Goal: Task Accomplishment & Management: Manage account settings

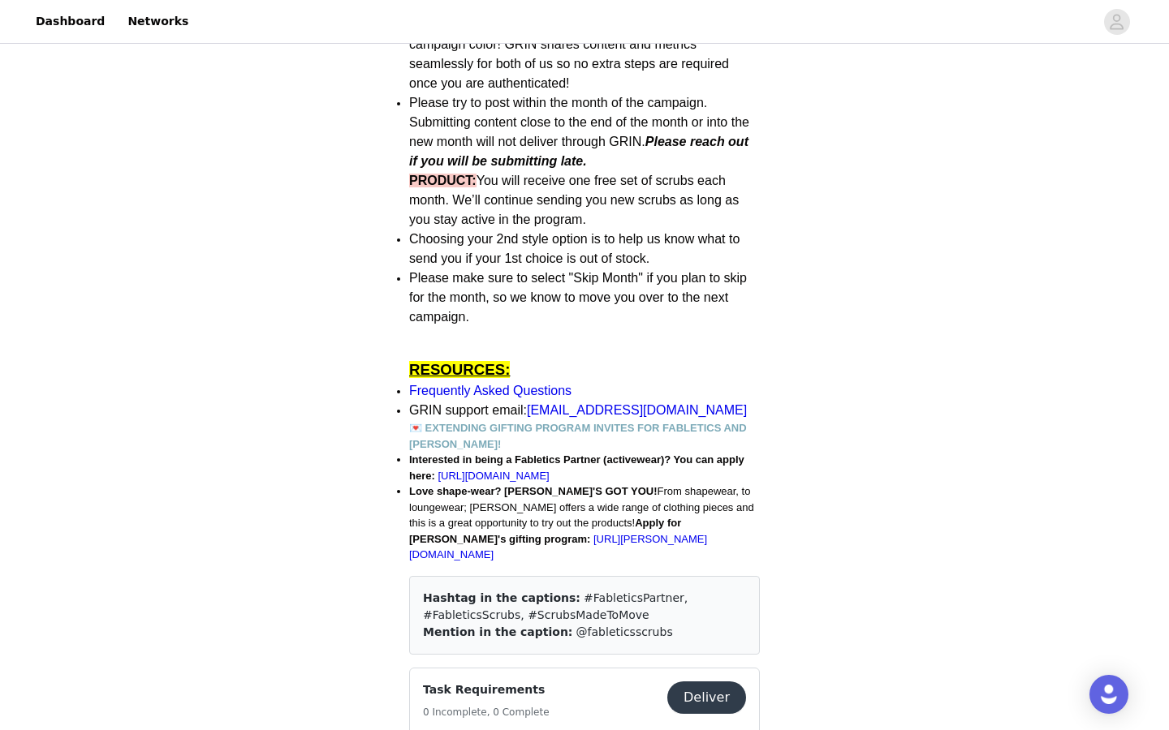
scroll to position [894, 0]
drag, startPoint x: 534, startPoint y: 417, endPoint x: 495, endPoint y: 494, distance: 86.4
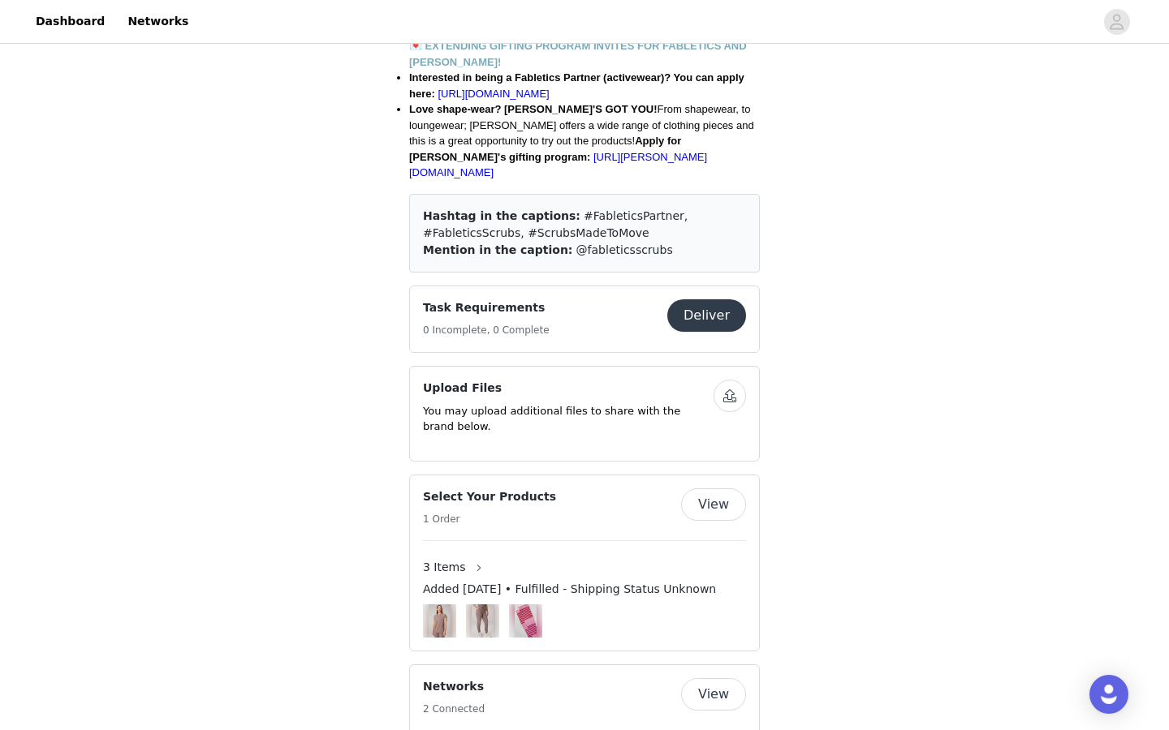
scroll to position [1279, 0]
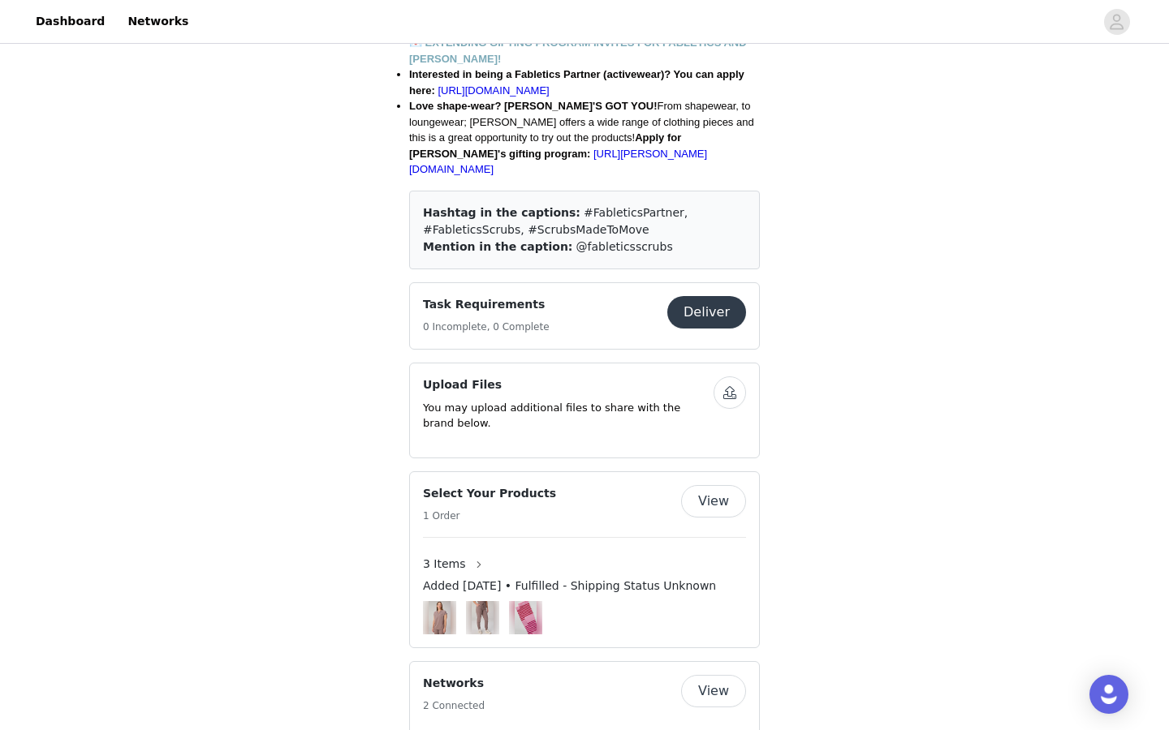
click at [719, 324] on div "Task Requirements 0 Incomplete, 0 Complete Deliver" at bounding box center [584, 316] width 323 height 40
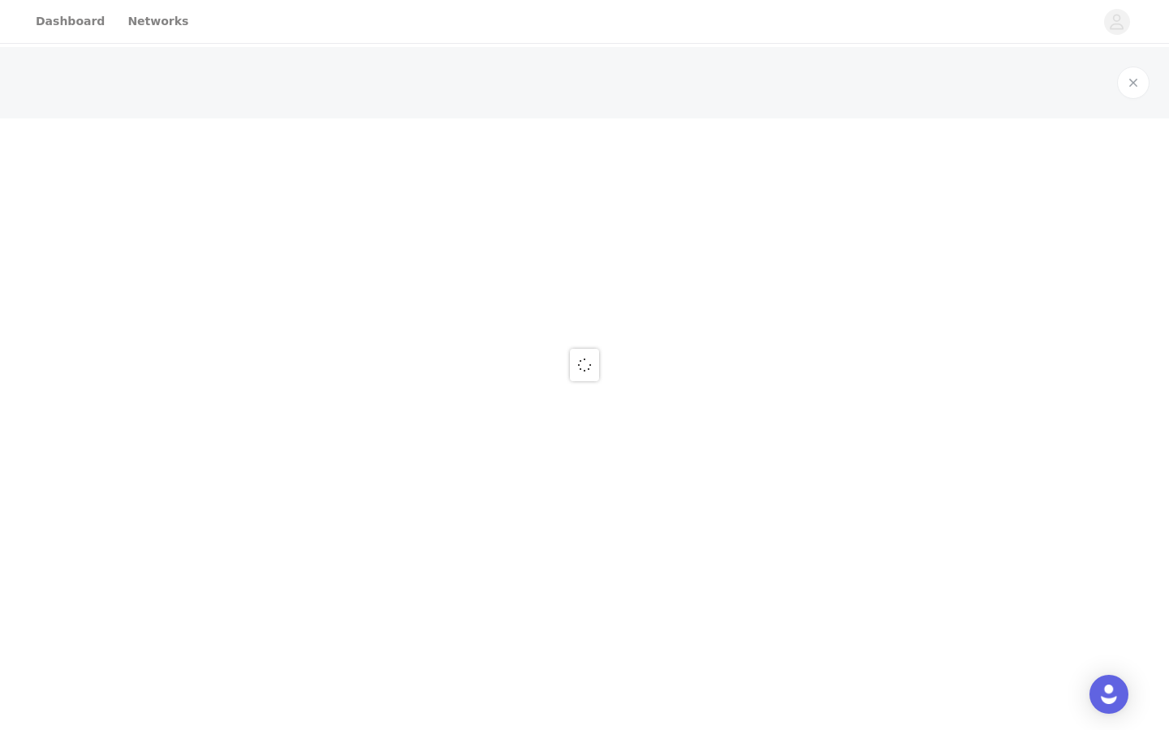
click at [719, 308] on div at bounding box center [584, 365] width 1169 height 730
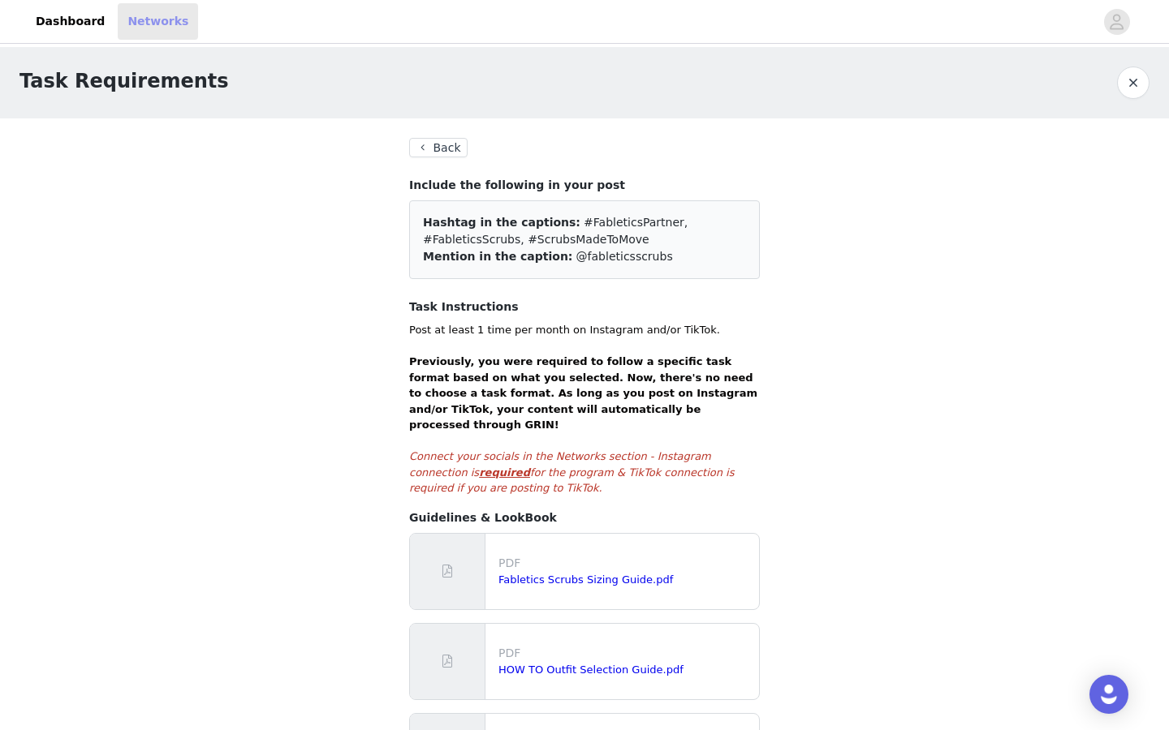
click at [158, 28] on link "Networks" at bounding box center [158, 21] width 80 height 37
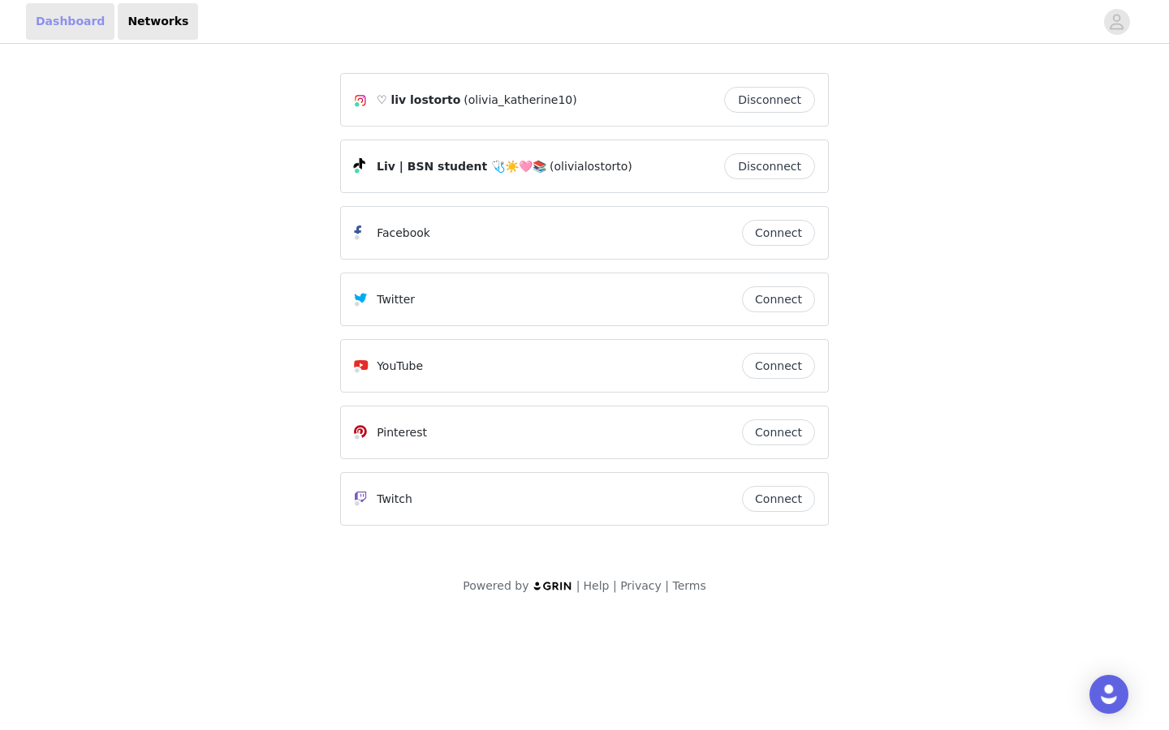
click at [51, 28] on link "Dashboard" at bounding box center [70, 21] width 88 height 37
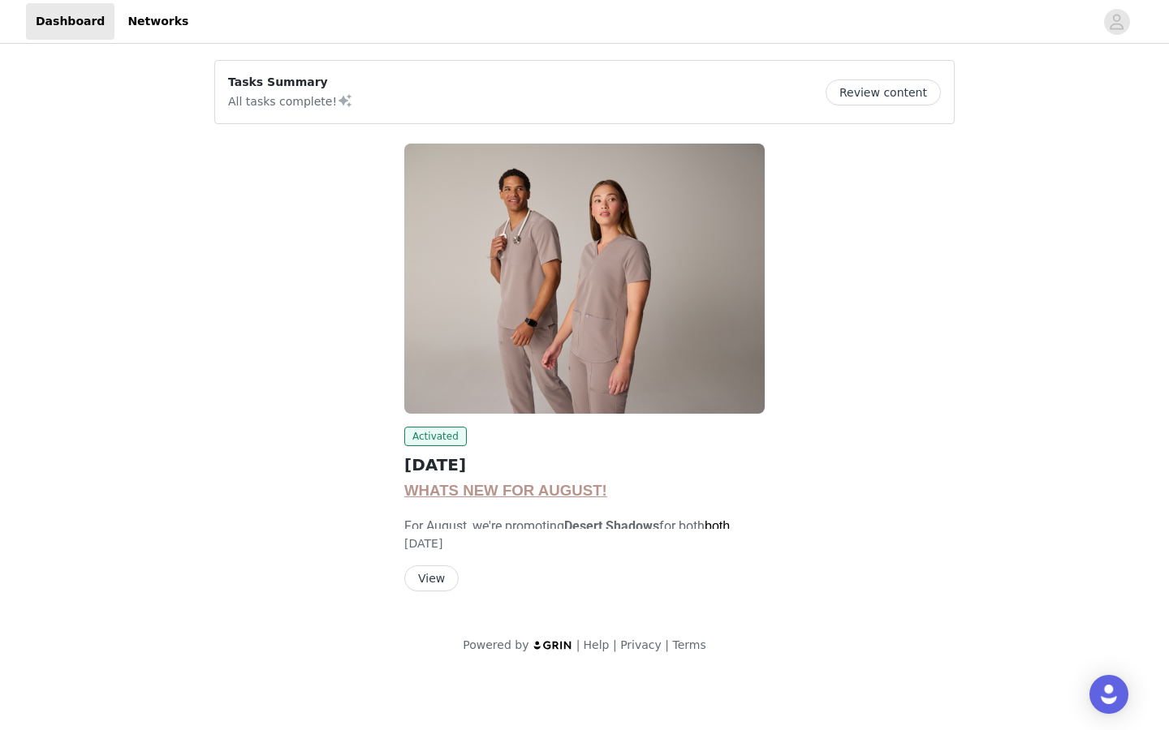
click at [872, 97] on button "Review content" at bounding box center [882, 93] width 115 height 26
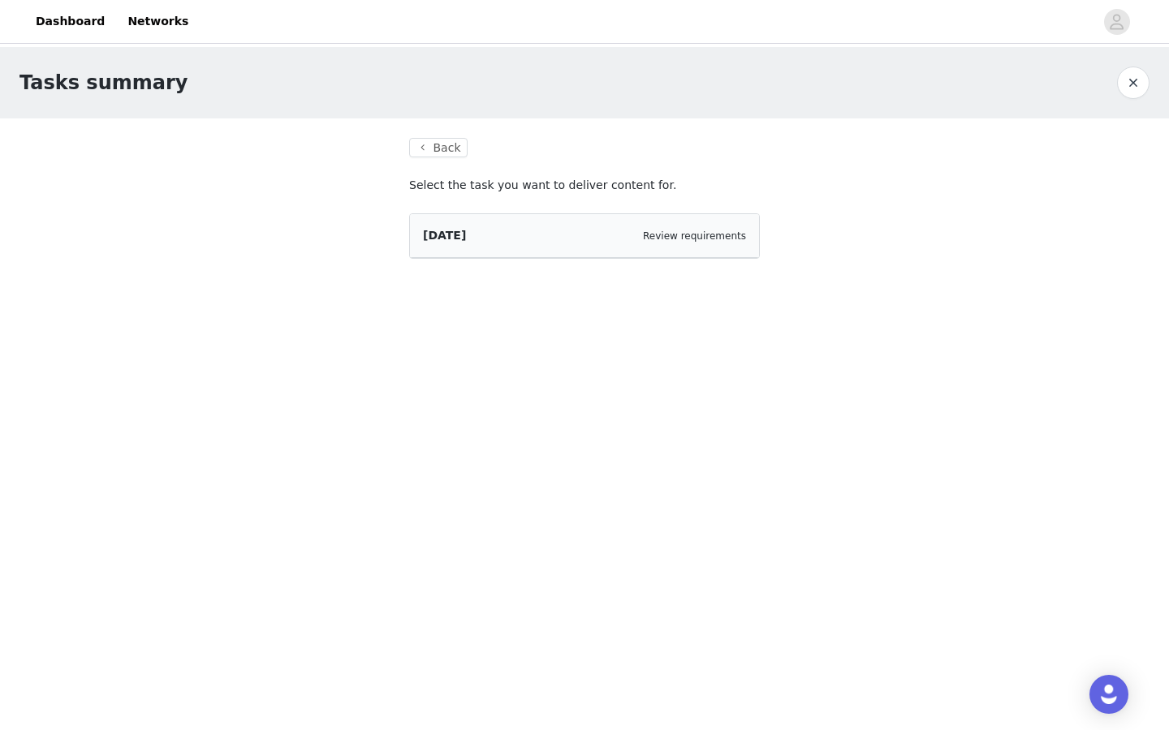
click at [720, 246] on div "[DATE] Review requirements" at bounding box center [584, 236] width 349 height 44
click at [453, 239] on span "[DATE]" at bounding box center [444, 235] width 43 height 13
click at [424, 136] on section "Back Select the task you want to deliver content for. [DATE] Review requirements" at bounding box center [585, 208] width 390 height 179
click at [445, 147] on button "Back" at bounding box center [438, 147] width 58 height 19
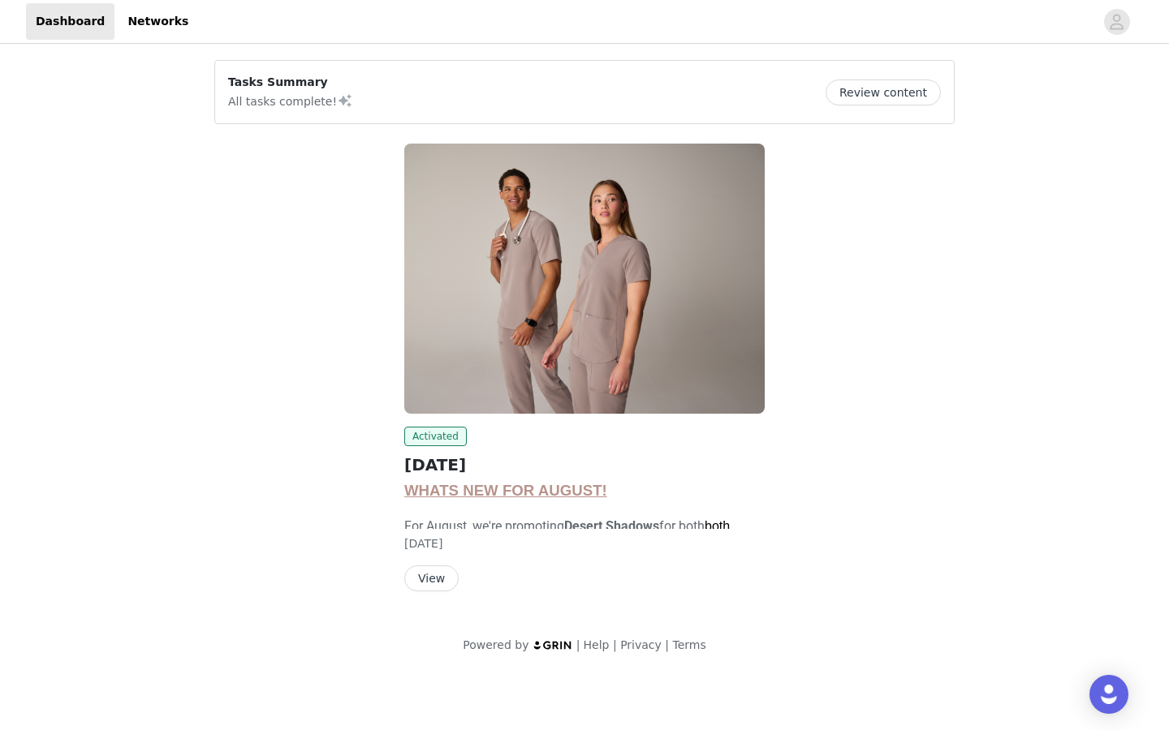
click at [433, 592] on div "Activated AUGUST 2025 WHATS NEW FOR AUGUST! For August, we're promoting Desert …" at bounding box center [584, 371] width 380 height 474
click at [426, 580] on button "View" at bounding box center [431, 579] width 54 height 26
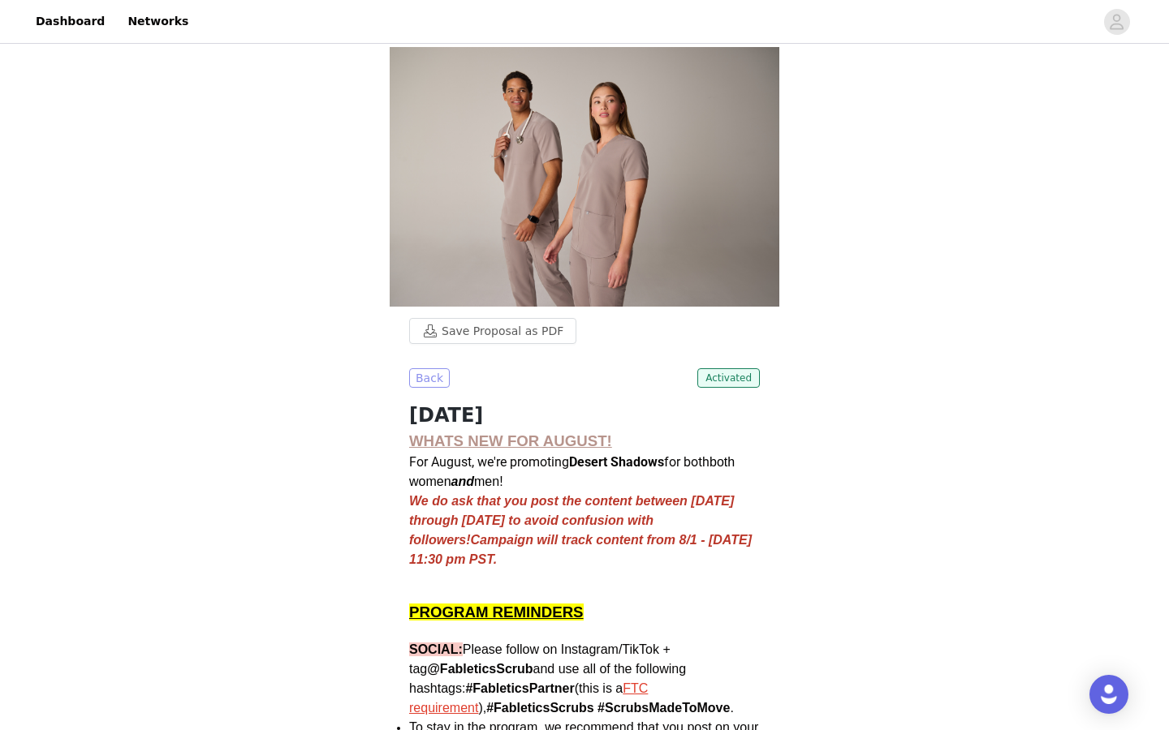
click at [425, 383] on button "Back" at bounding box center [429, 377] width 41 height 19
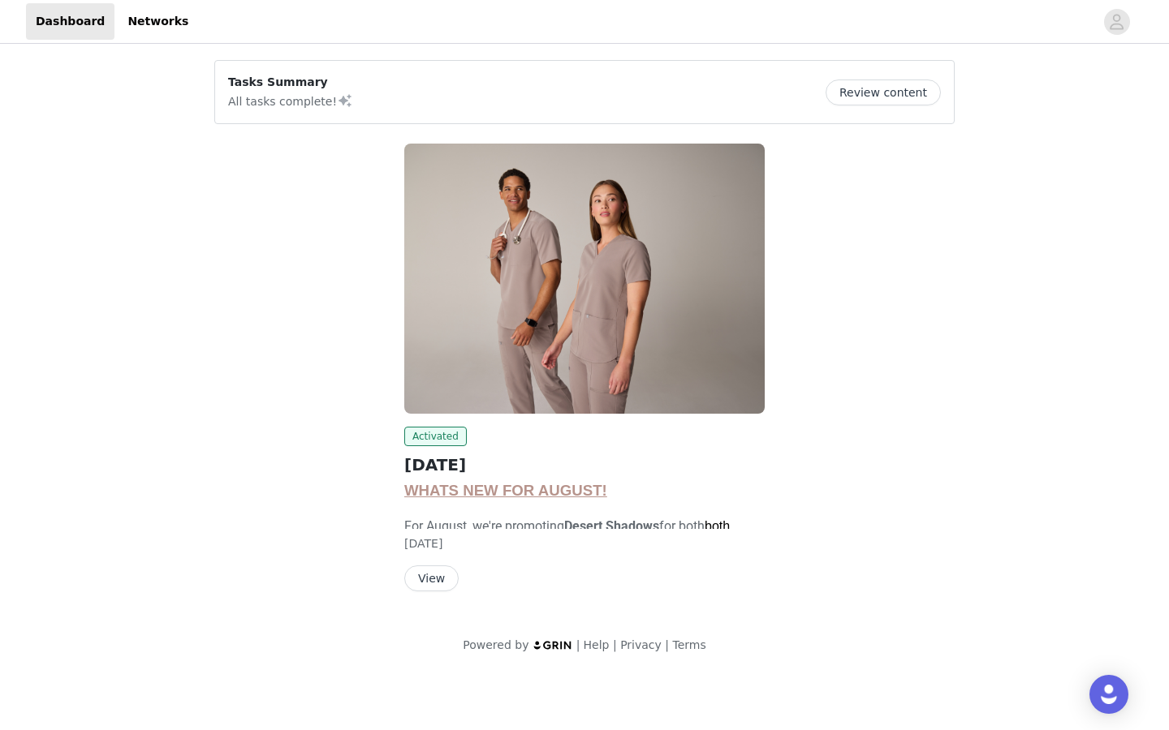
click at [432, 543] on span "[DATE]" at bounding box center [423, 543] width 38 height 13
click at [65, 33] on link "Dashboard" at bounding box center [70, 21] width 88 height 37
click at [133, 27] on link "Networks" at bounding box center [158, 21] width 80 height 37
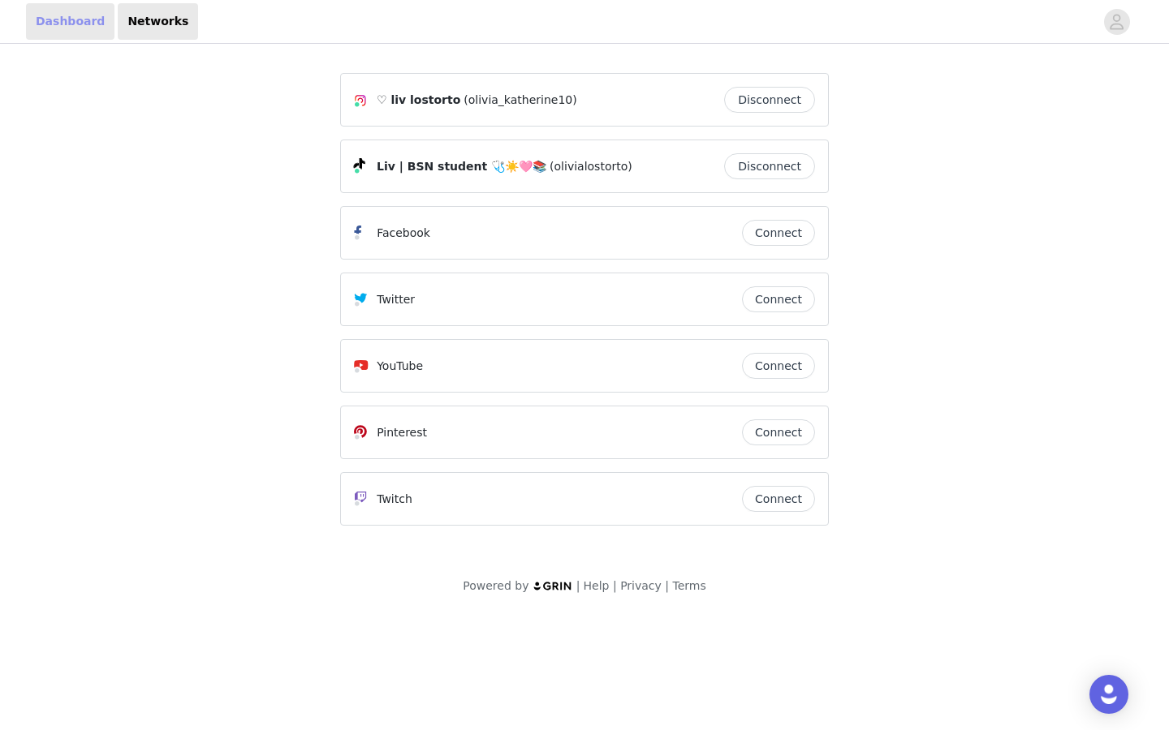
click at [54, 28] on link "Dashboard" at bounding box center [70, 21] width 88 height 37
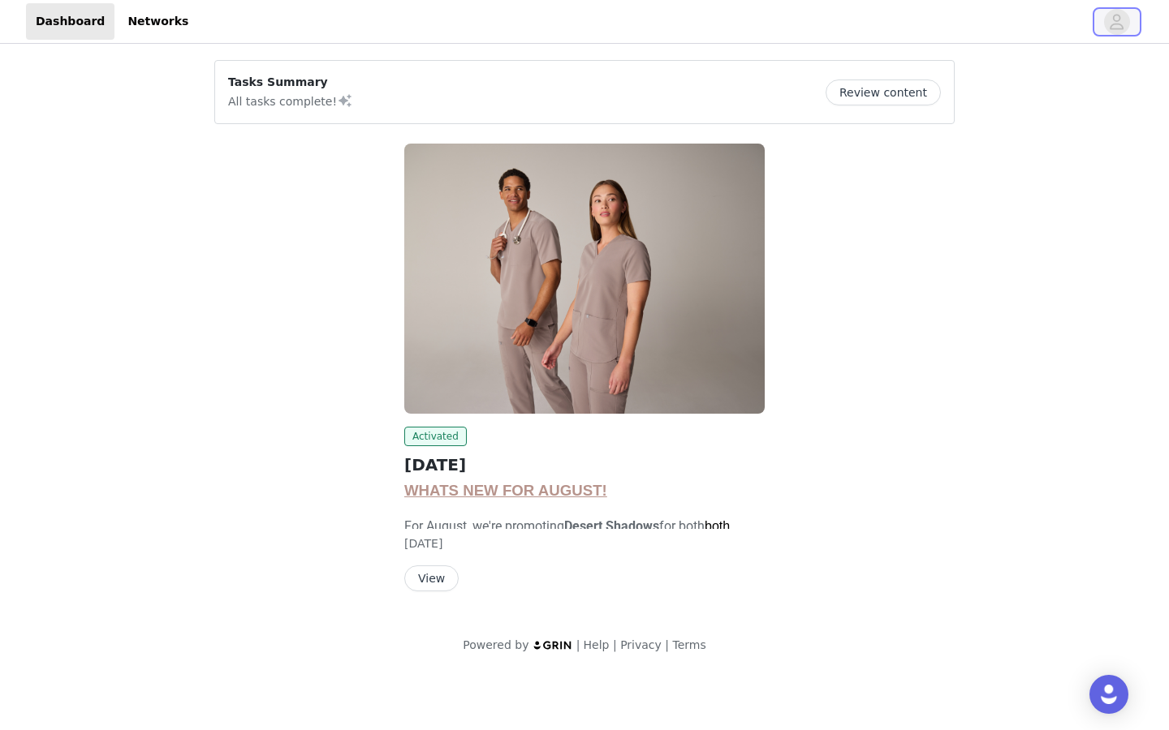
click at [1112, 20] on icon "avatar" at bounding box center [1116, 22] width 15 height 26
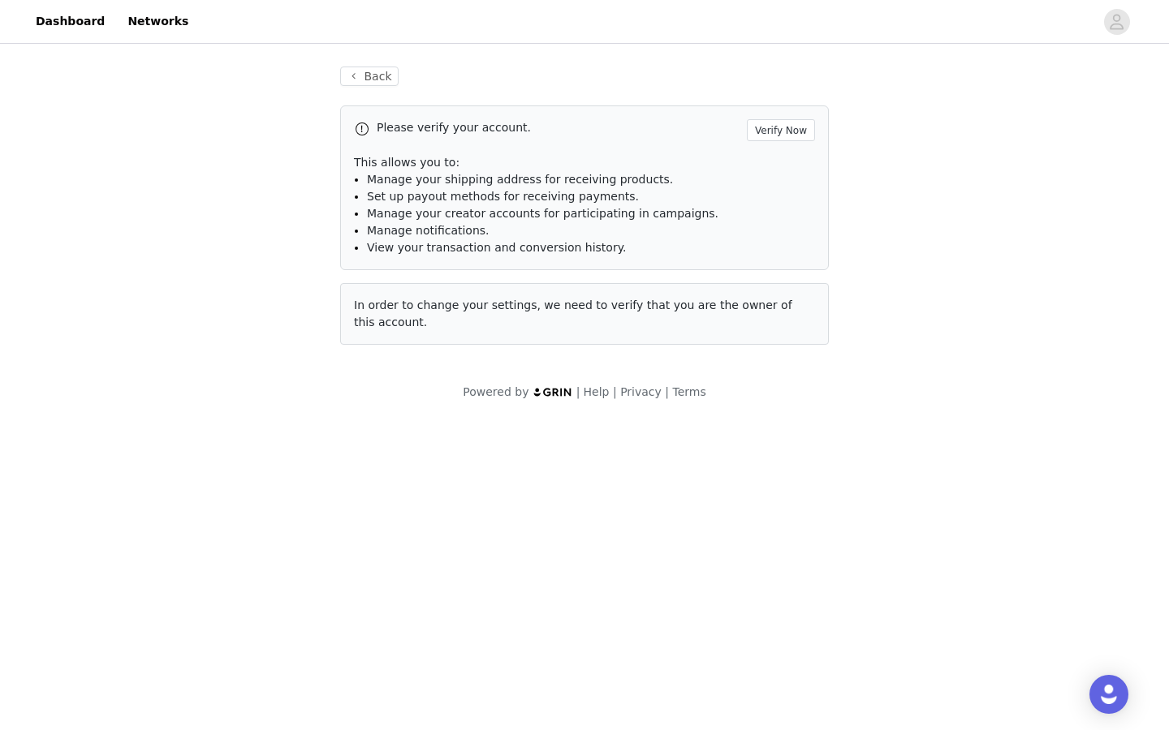
click at [361, 86] on div "Back Please verify your account. Verify Now This allows you to: Manage your shi…" at bounding box center [585, 205] width 528 height 317
click at [354, 77] on button "Back" at bounding box center [369, 76] width 58 height 19
click at [81, 21] on link "Dashboard" at bounding box center [70, 21] width 88 height 37
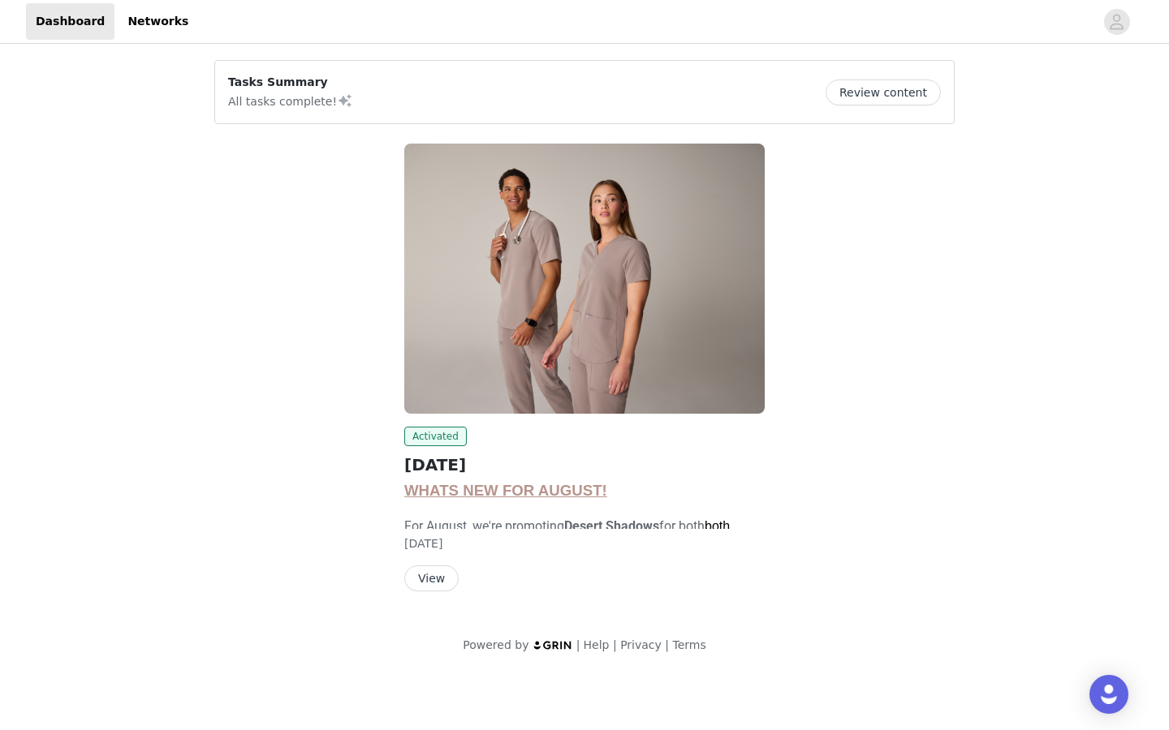
click at [837, 88] on button "Review content" at bounding box center [882, 93] width 115 height 26
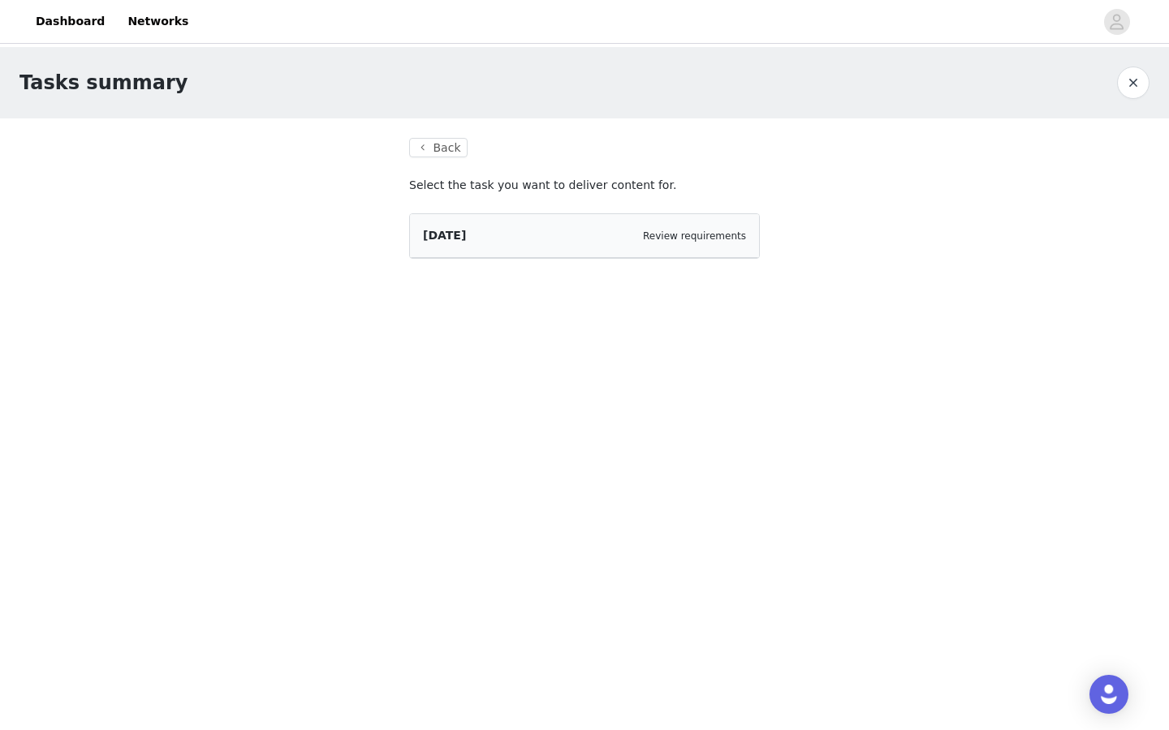
click at [628, 204] on section "Back Select the task you want to deliver content for. [DATE] Review requirements" at bounding box center [585, 208] width 390 height 179
click at [699, 229] on div "Review requirements" at bounding box center [694, 236] width 103 height 16
click at [425, 235] on span "[DATE]" at bounding box center [444, 235] width 43 height 13
click at [466, 236] on span "[DATE]" at bounding box center [444, 235] width 43 height 13
click at [776, 218] on section "Back Select the task you want to deliver content for. [DATE] Review requirements" at bounding box center [585, 208] width 390 height 179
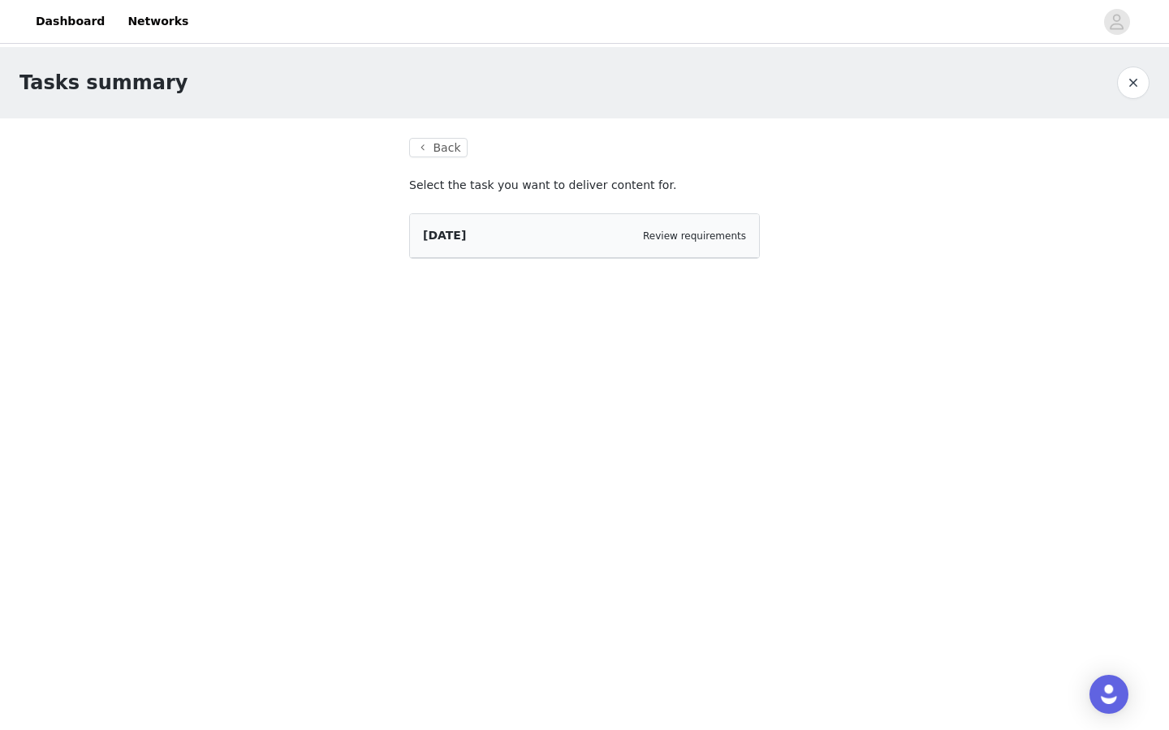
click at [522, 168] on section "Back Select the task you want to deliver content for. [DATE] Review requirements" at bounding box center [585, 208] width 390 height 179
click at [678, 221] on div "[DATE] Review requirements" at bounding box center [584, 236] width 349 height 44
click at [429, 149] on button "Back" at bounding box center [438, 147] width 58 height 19
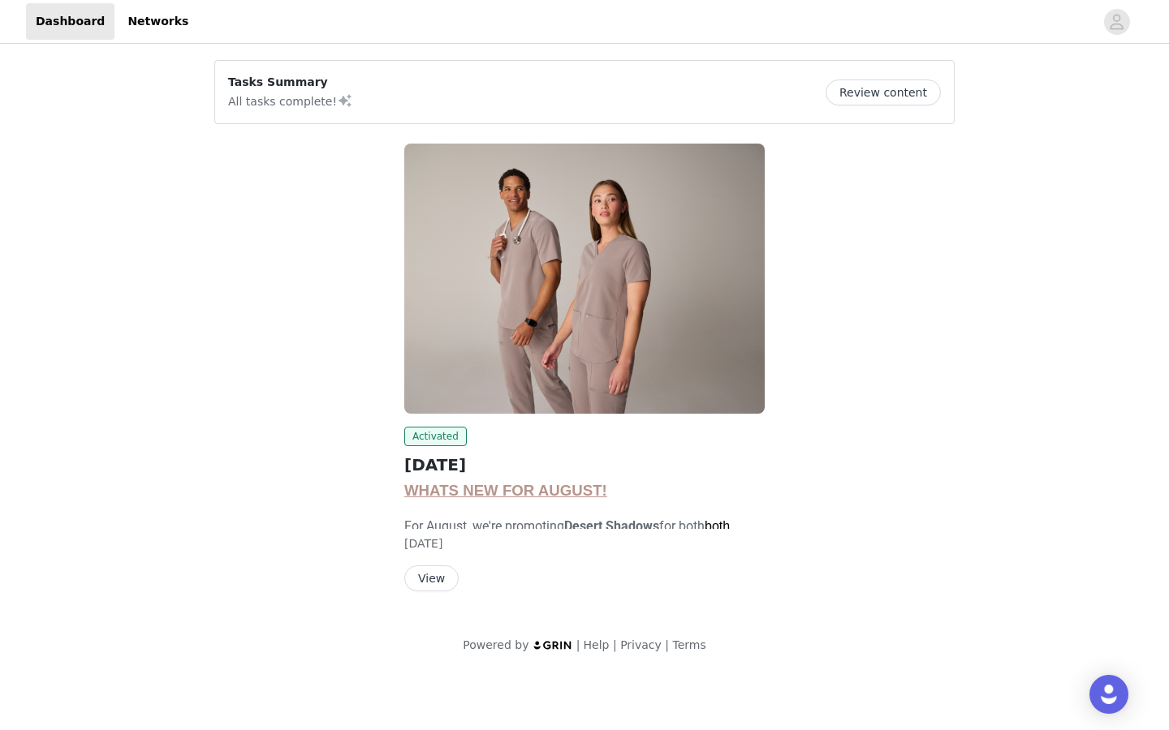
click at [435, 579] on button "View" at bounding box center [431, 579] width 54 height 26
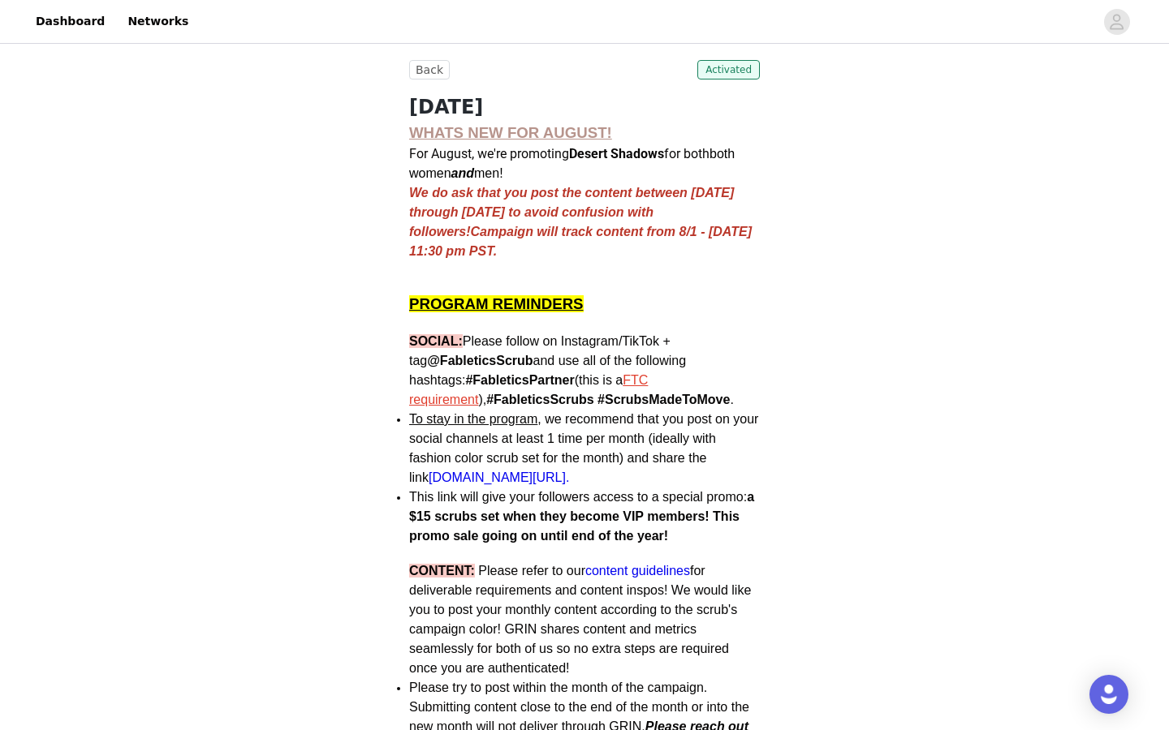
scroll to position [325, 0]
